Goal: Transaction & Acquisition: Purchase product/service

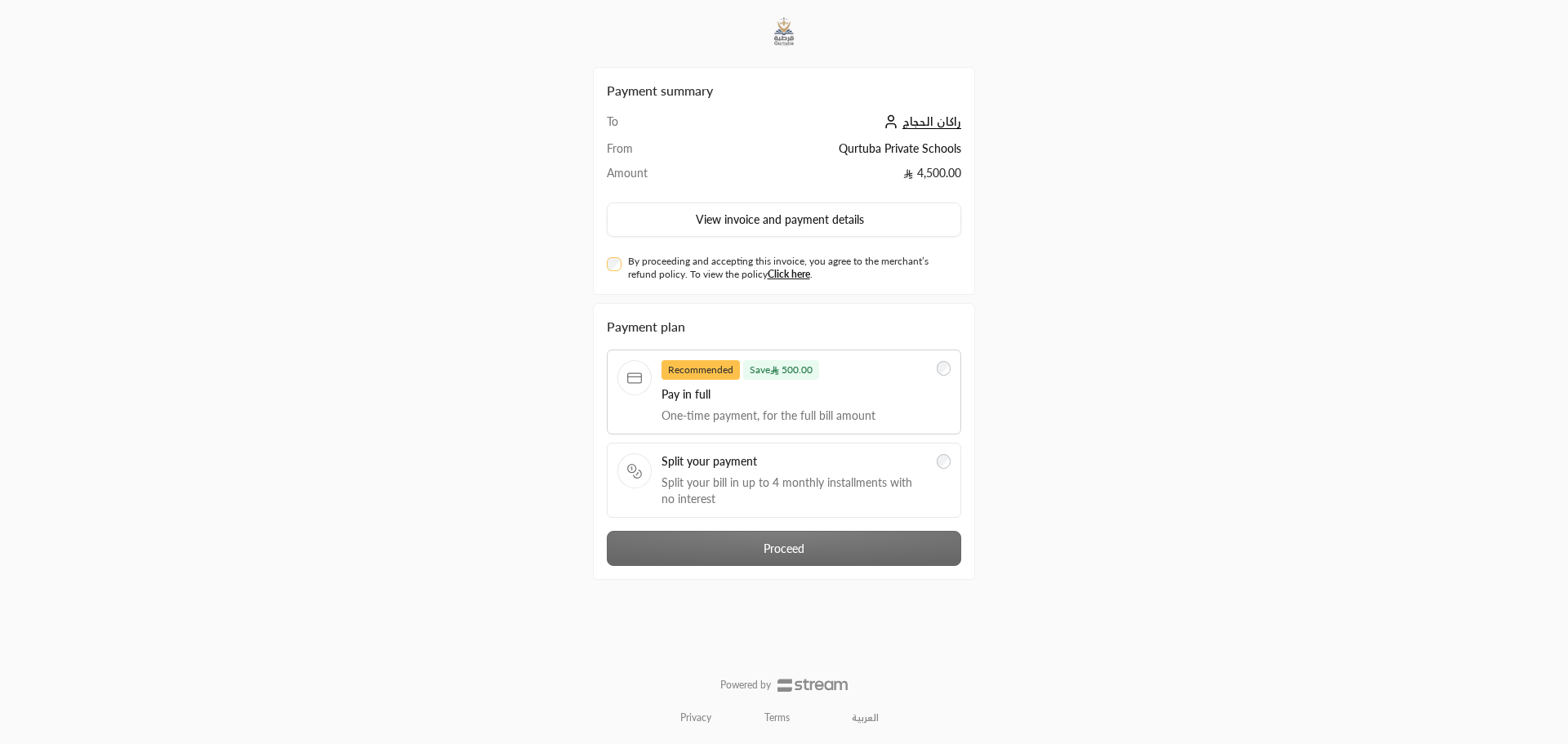
click at [864, 722] on link "العربية" at bounding box center [866, 718] width 45 height 26
